Goal: Information Seeking & Learning: Check status

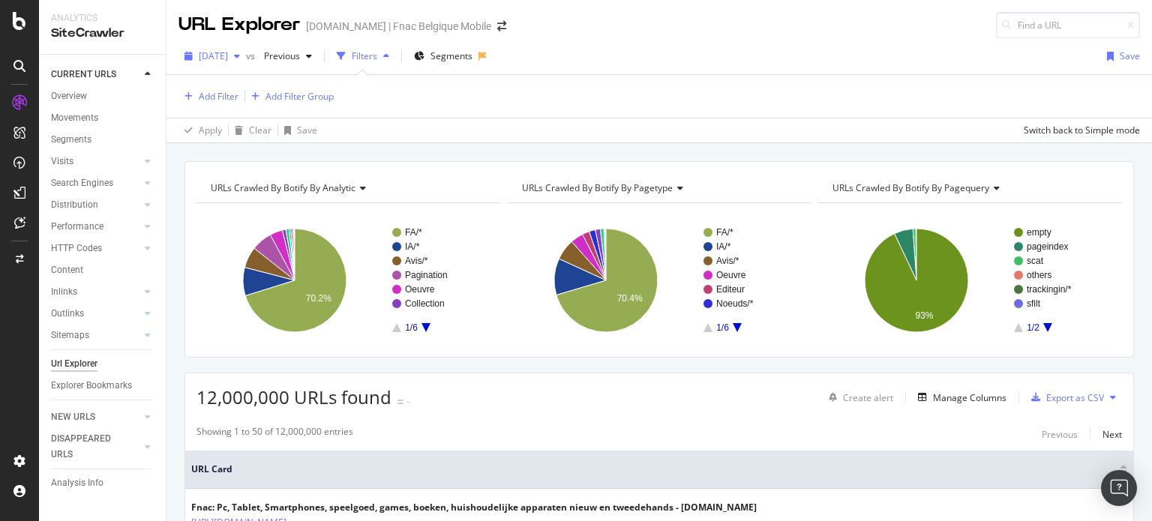
click at [228, 61] on span "[DATE]" at bounding box center [213, 56] width 29 height 13
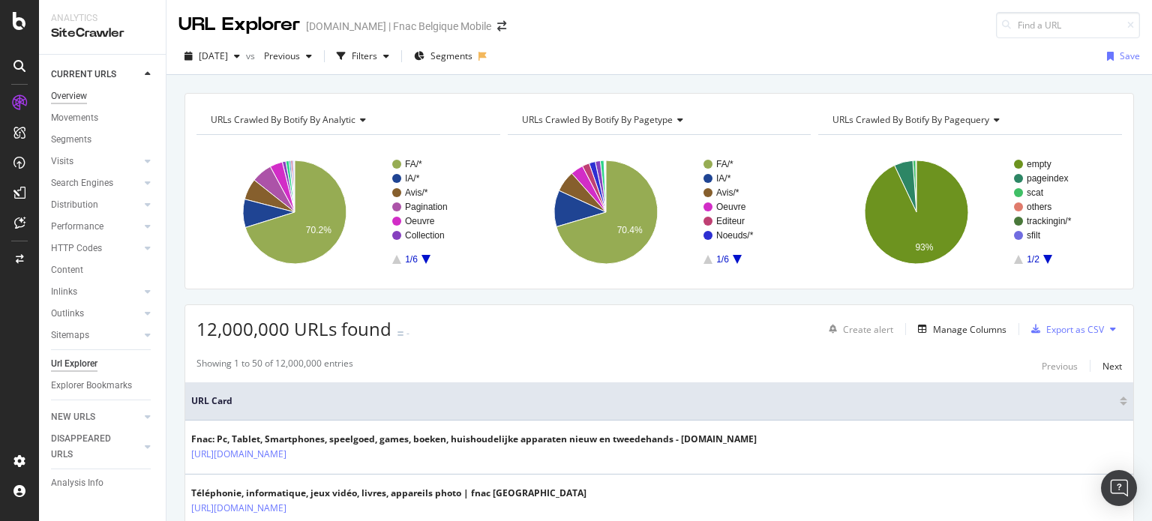
click at [75, 98] on div "Overview" at bounding box center [69, 97] width 36 height 16
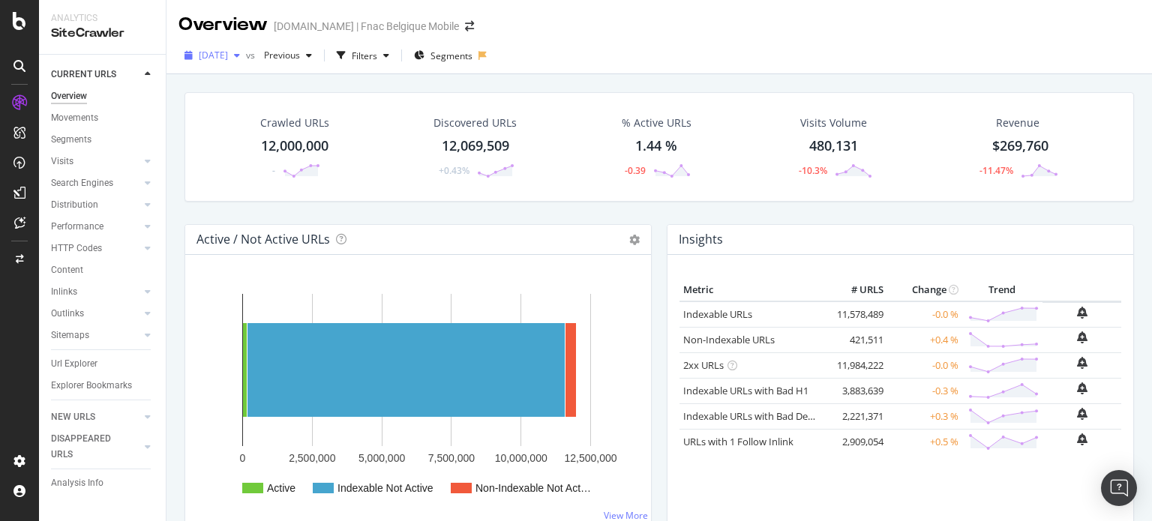
click at [230, 62] on div "[DATE]" at bounding box center [213, 55] width 68 height 23
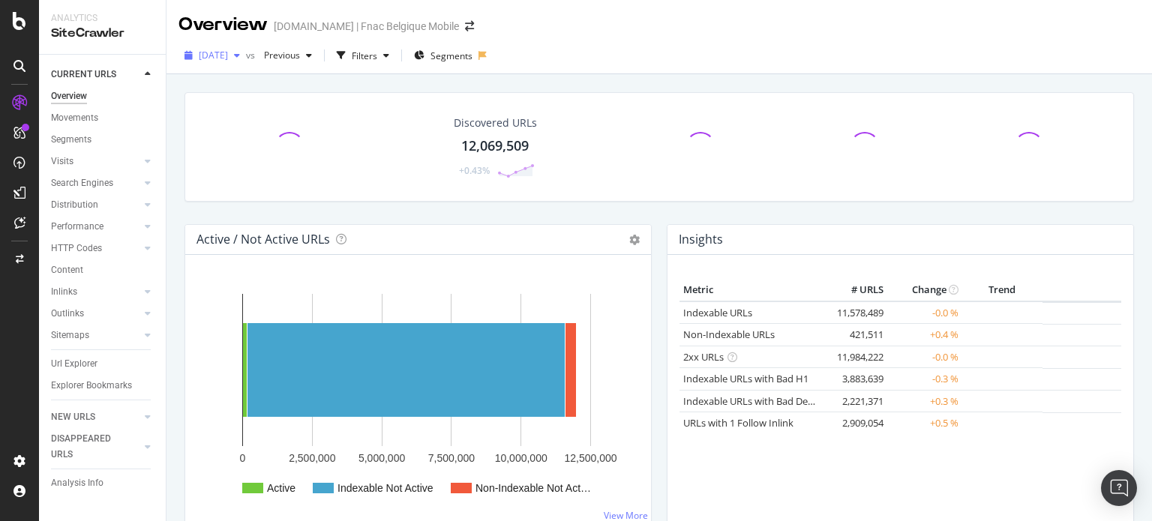
click at [240, 52] on icon "button" at bounding box center [237, 55] width 6 height 9
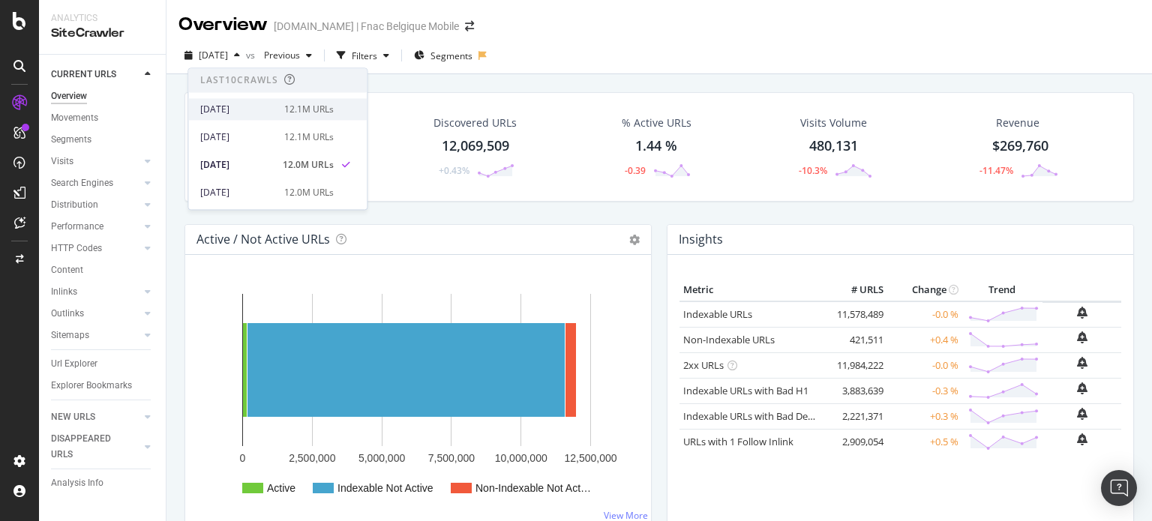
click at [255, 111] on div "[DATE]" at bounding box center [237, 110] width 75 height 14
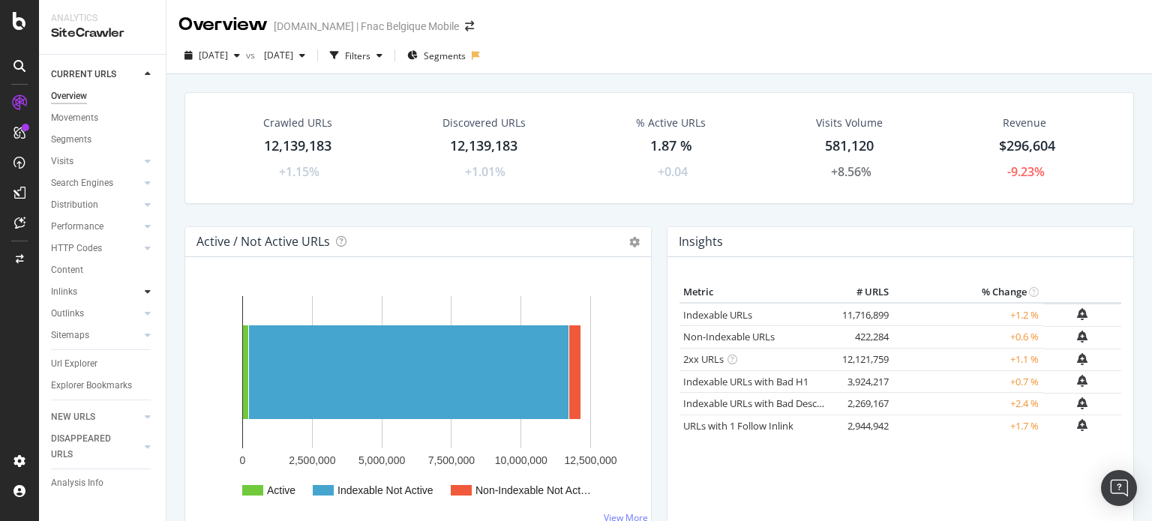
click at [150, 293] on icon at bounding box center [148, 291] width 6 height 9
click at [86, 312] on div "Top Charts" at bounding box center [80, 314] width 44 height 16
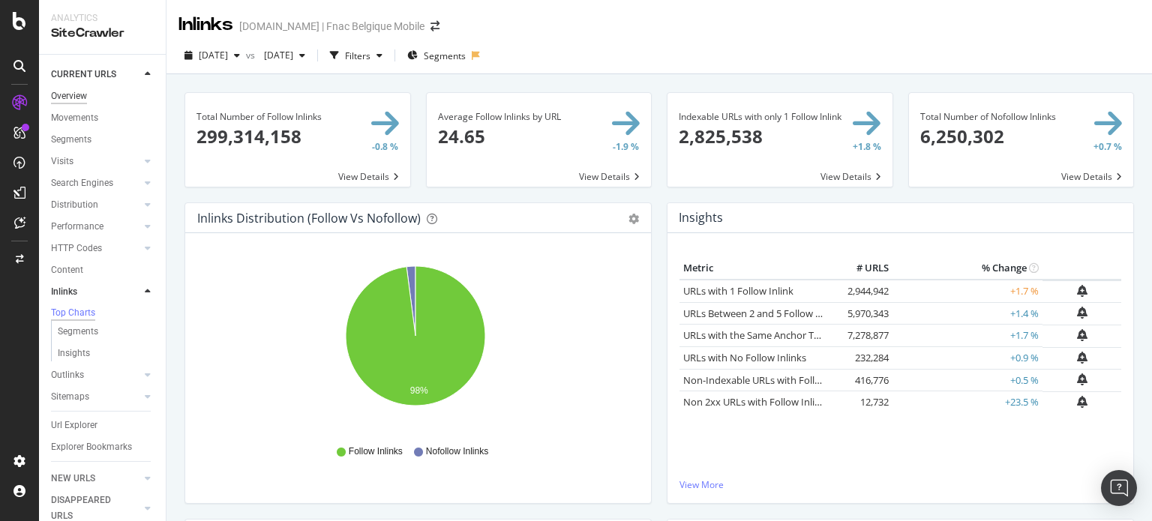
click at [78, 99] on div "Overview" at bounding box center [69, 97] width 36 height 16
